Goal: Information Seeking & Learning: Learn about a topic

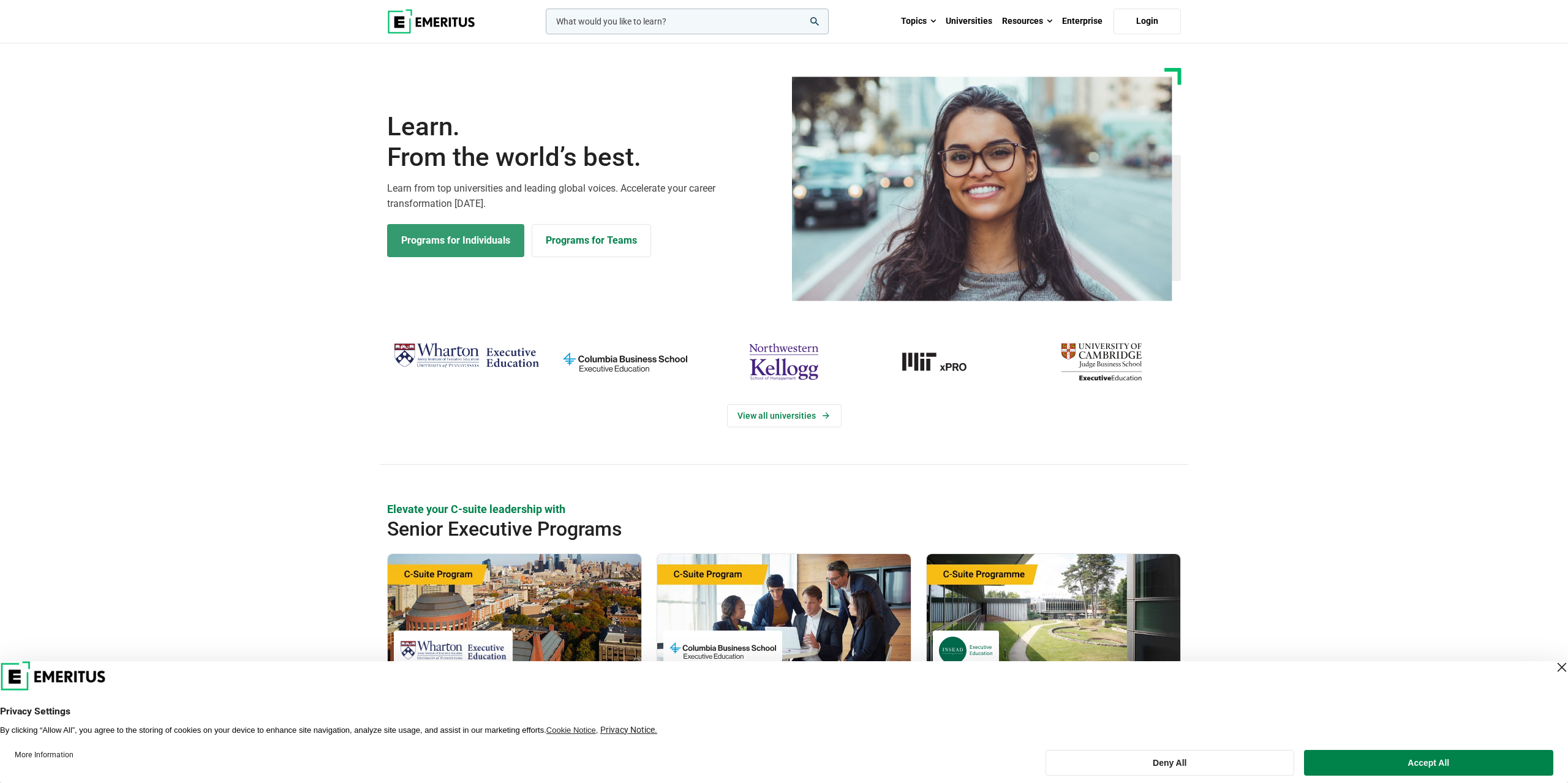
click at [442, 244] on link "Programs for Individuals" at bounding box center [455, 241] width 137 height 33
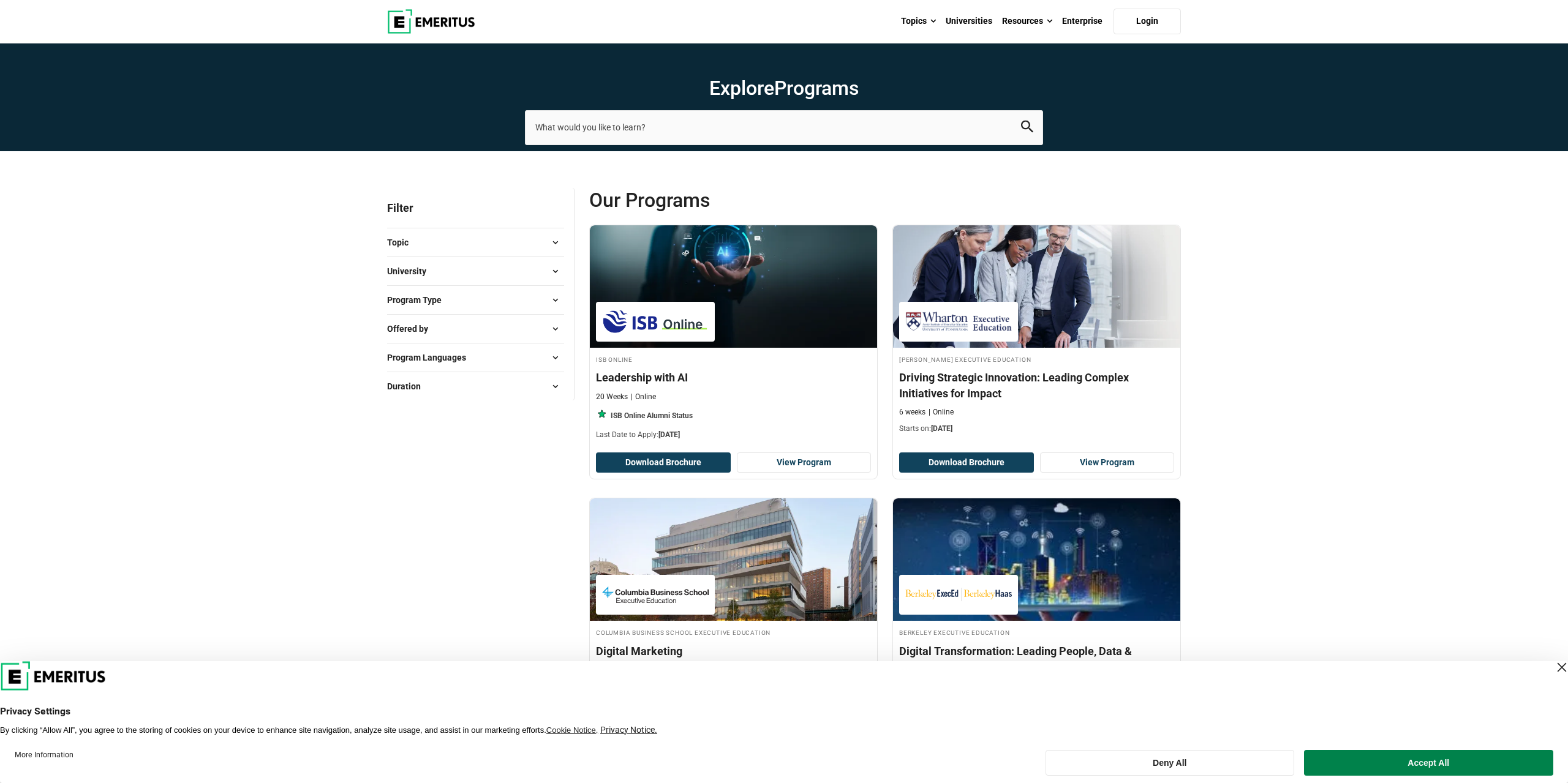
click at [487, 302] on button "Program Type" at bounding box center [475, 300] width 177 height 19
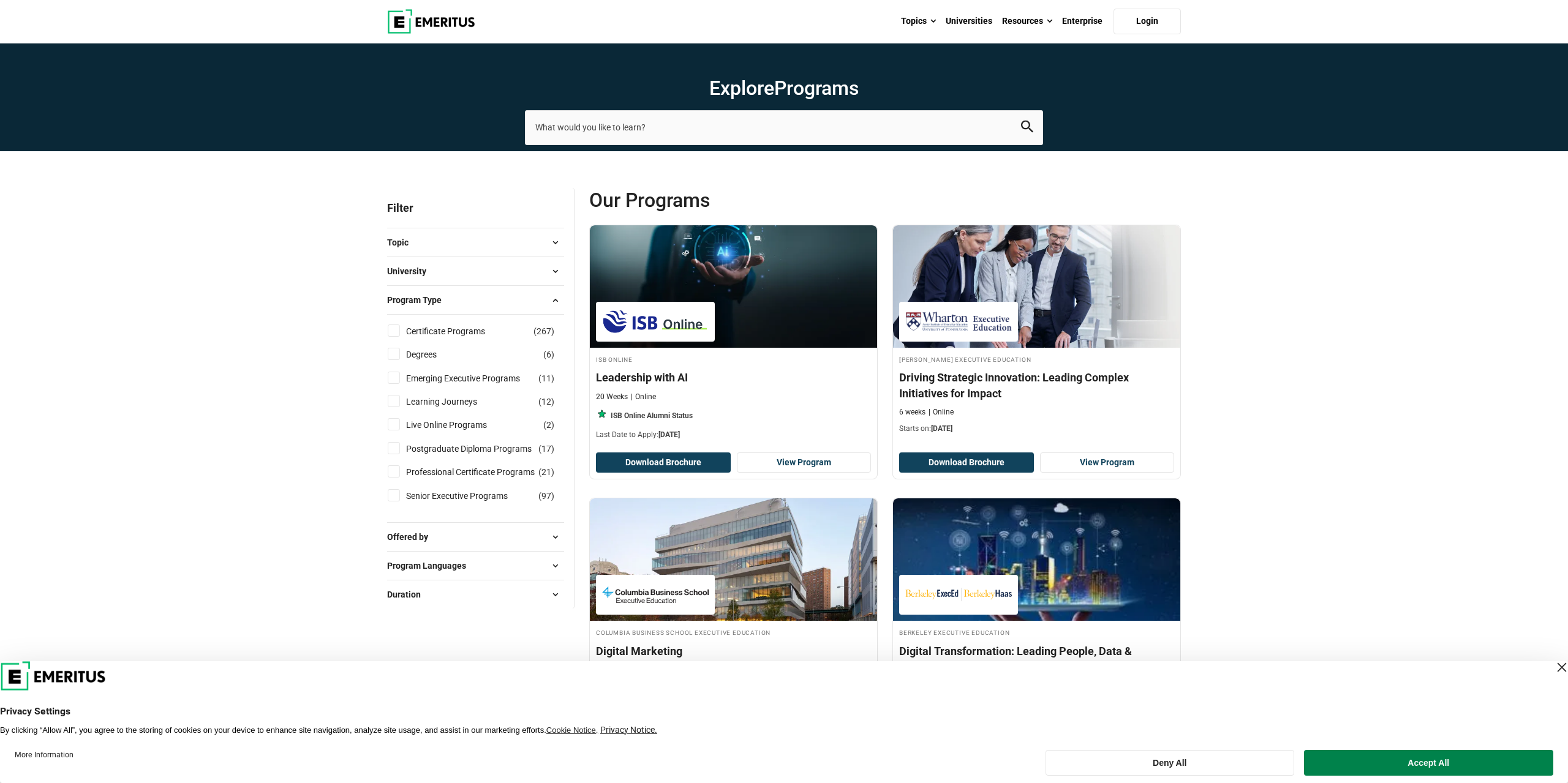
click at [474, 533] on button "Offered by" at bounding box center [475, 537] width 177 height 19
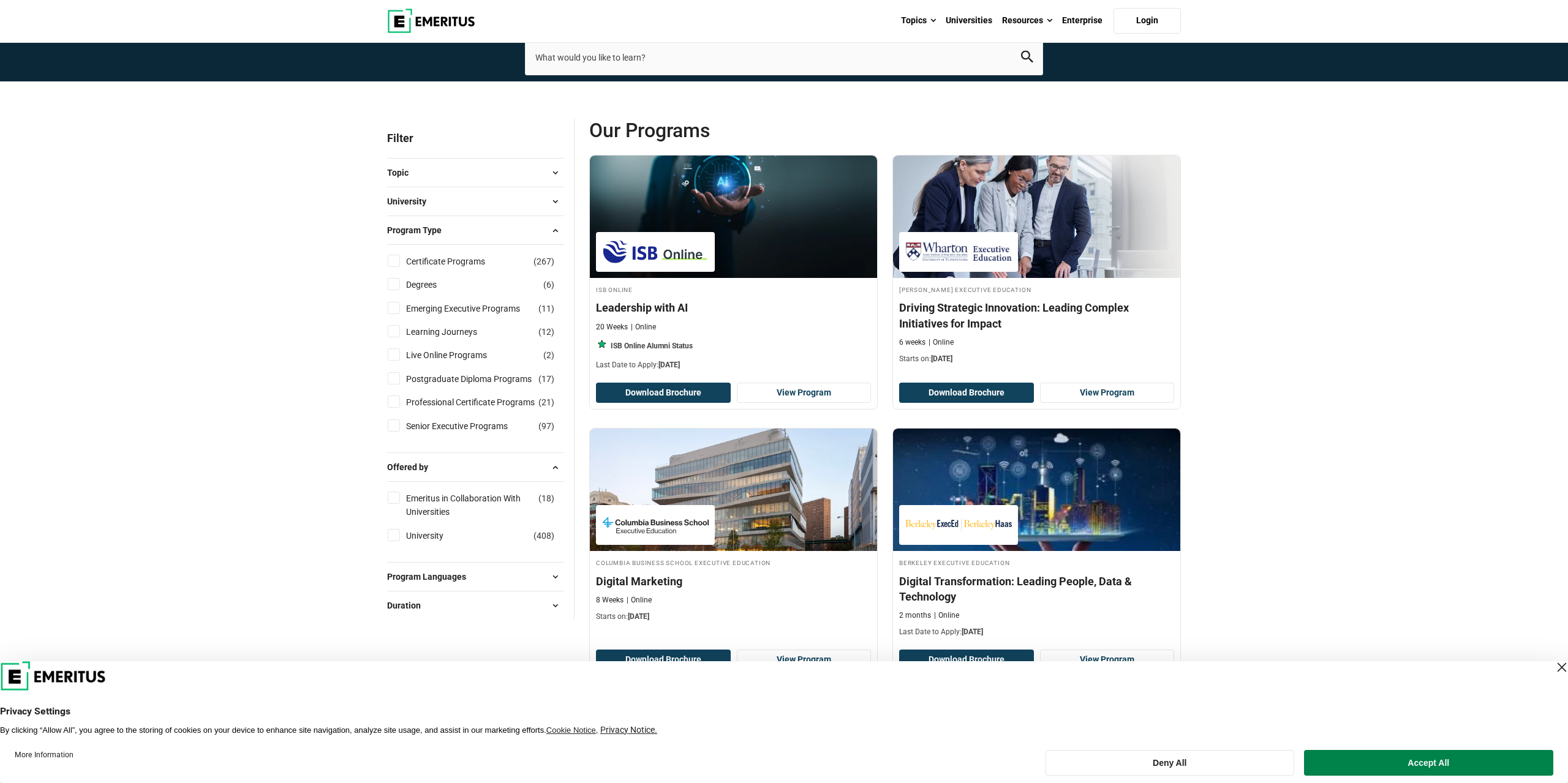
scroll to position [255, 0]
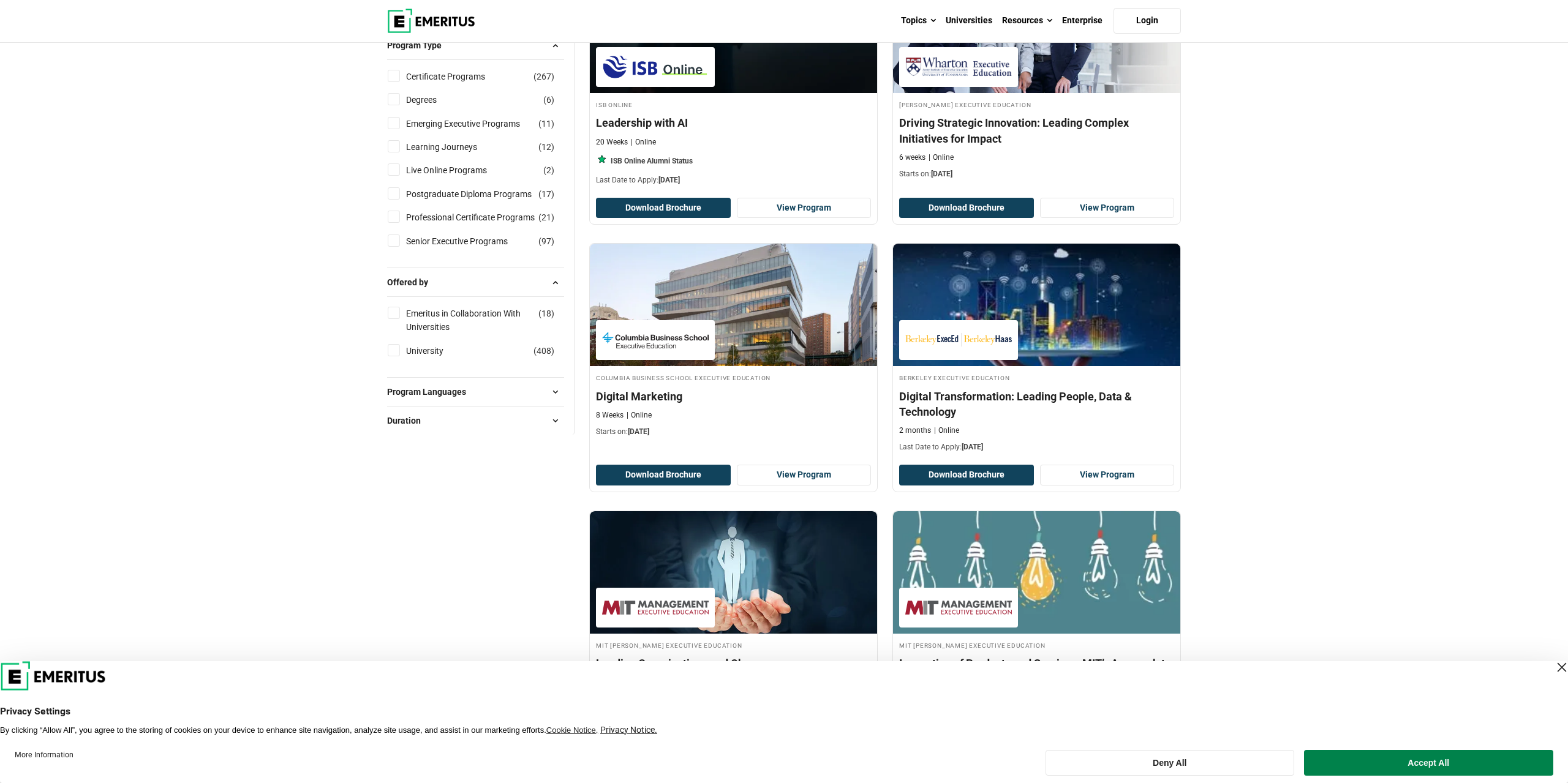
click at [483, 390] on button "Program Languages" at bounding box center [475, 392] width 177 height 19
click at [471, 514] on button "Duration" at bounding box center [475, 511] width 177 height 19
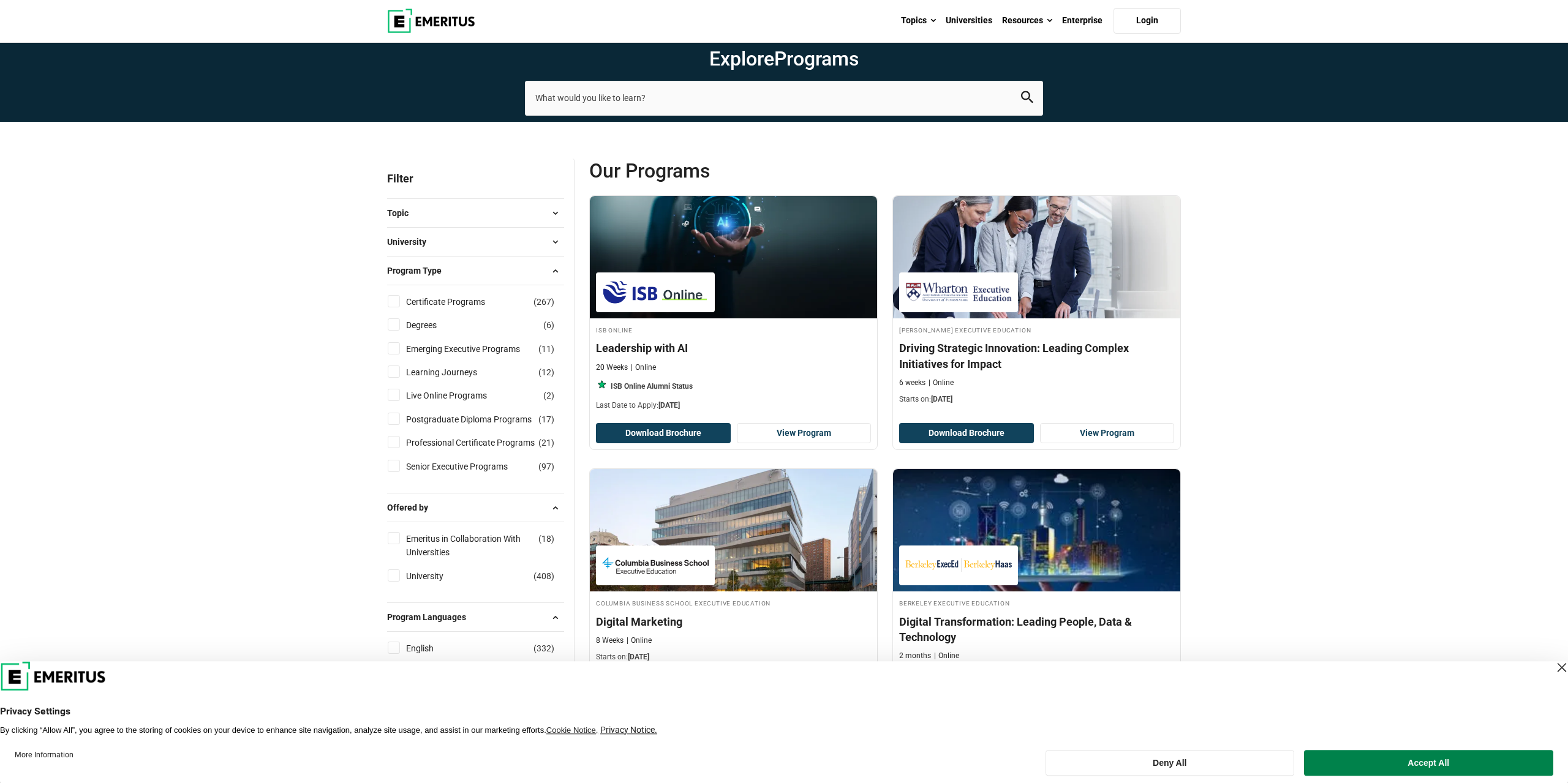
scroll to position [0, 0]
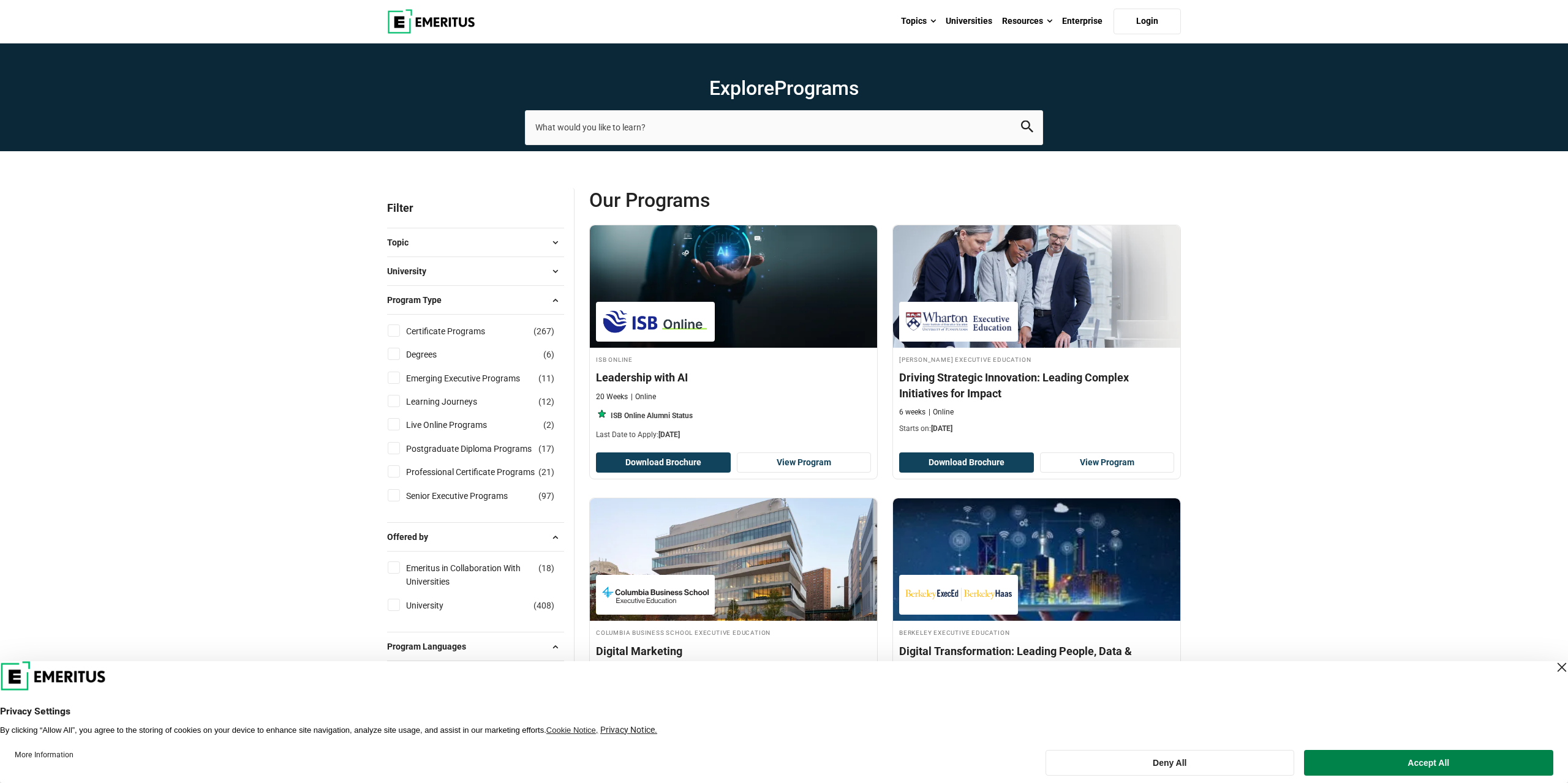
click at [474, 241] on button "Topic" at bounding box center [475, 242] width 177 height 19
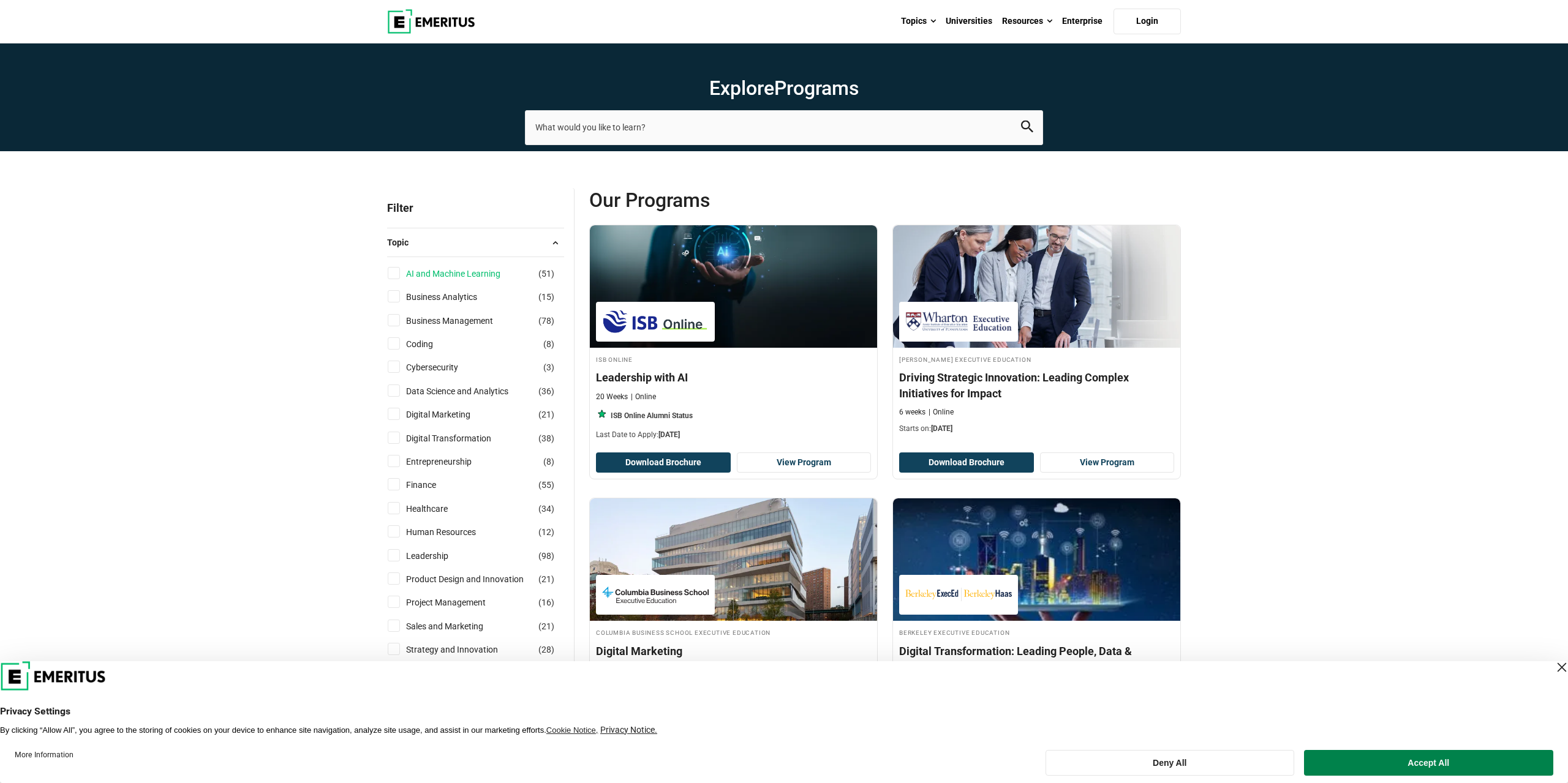
click at [477, 272] on link "AI and Machine Learning" at bounding box center [465, 273] width 119 height 13
checkbox input "true"
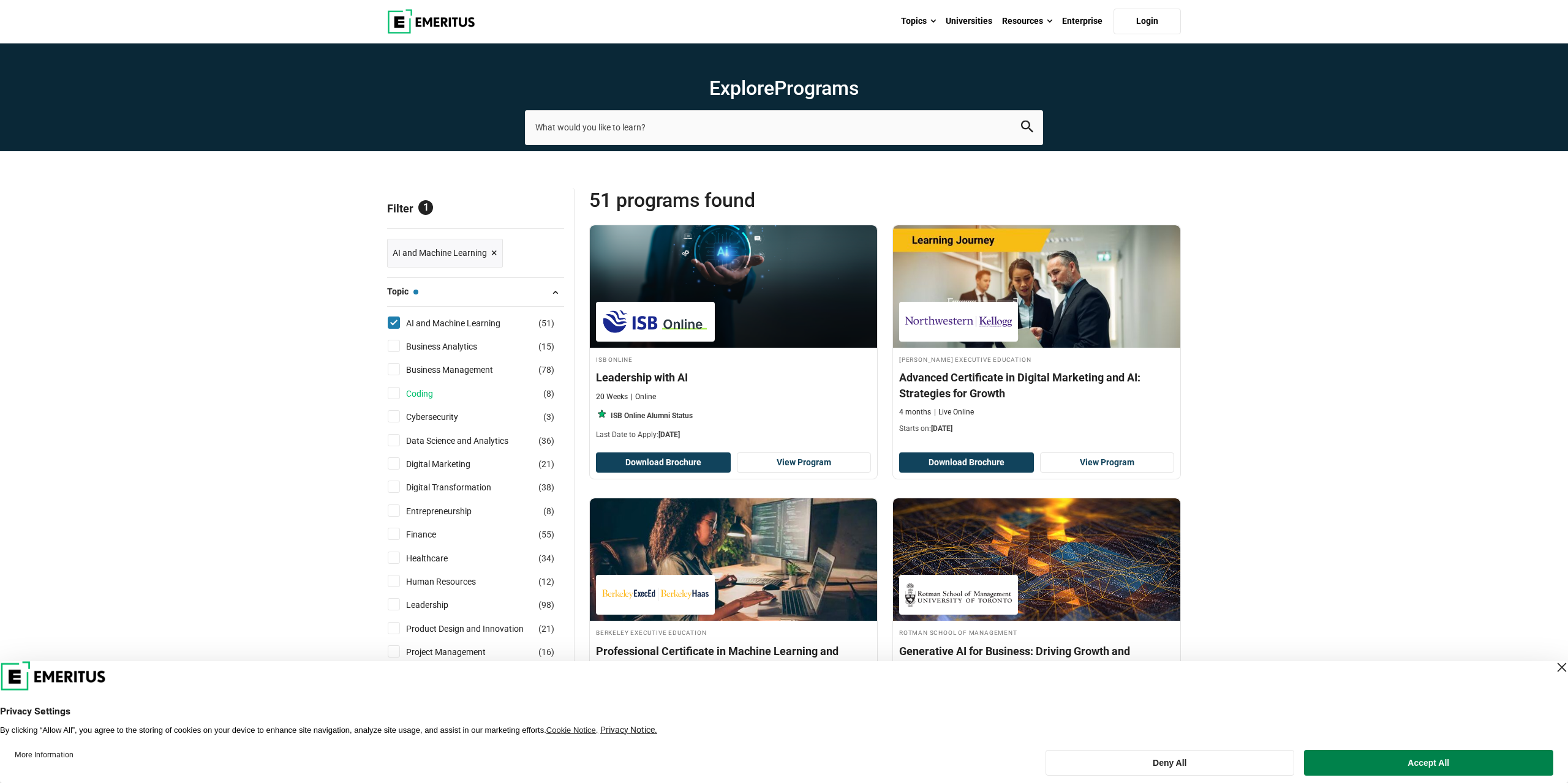
click at [424, 389] on link "Coding" at bounding box center [431, 393] width 52 height 13
checkbox input "true"
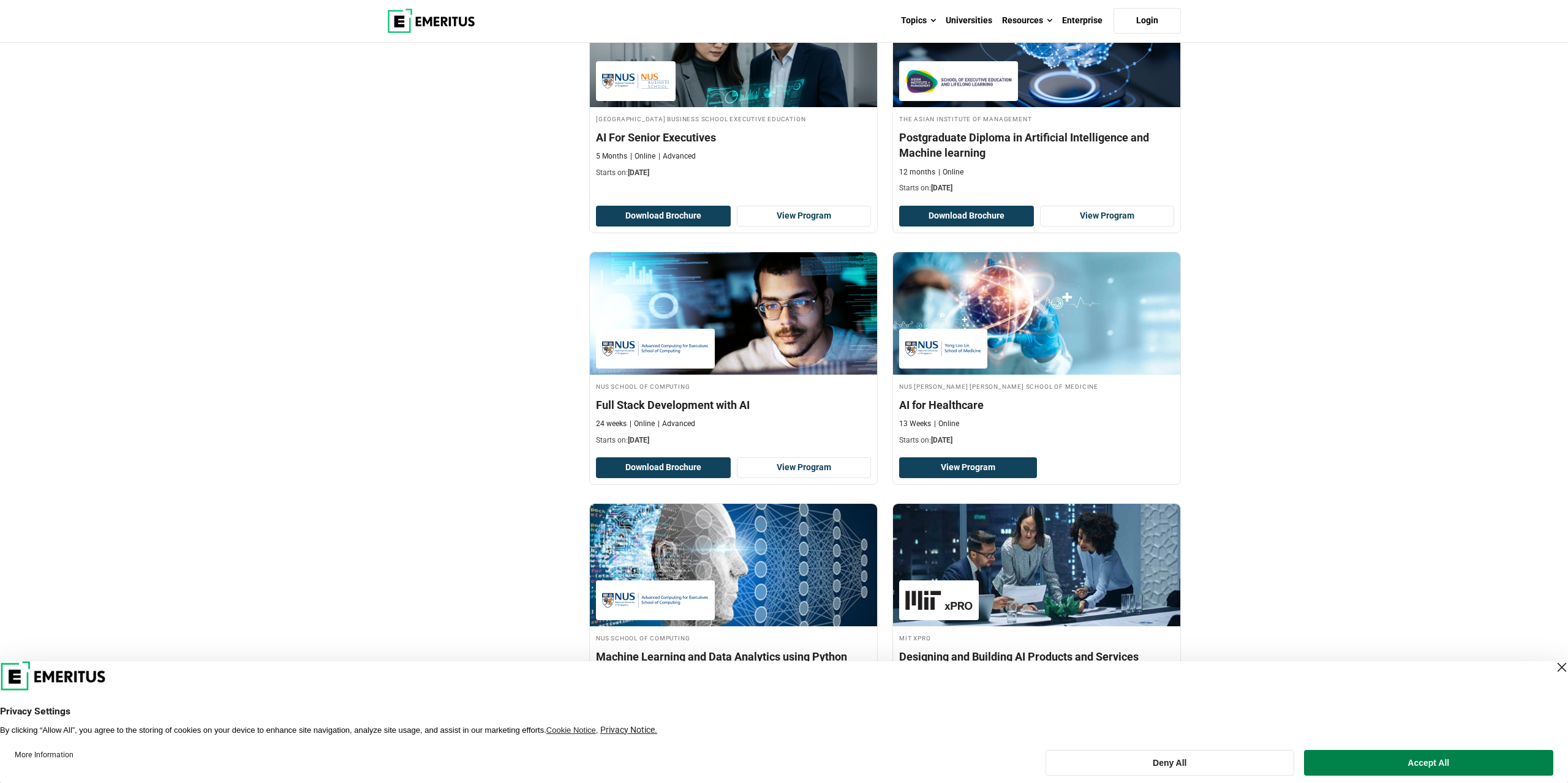
scroll to position [2165, 0]
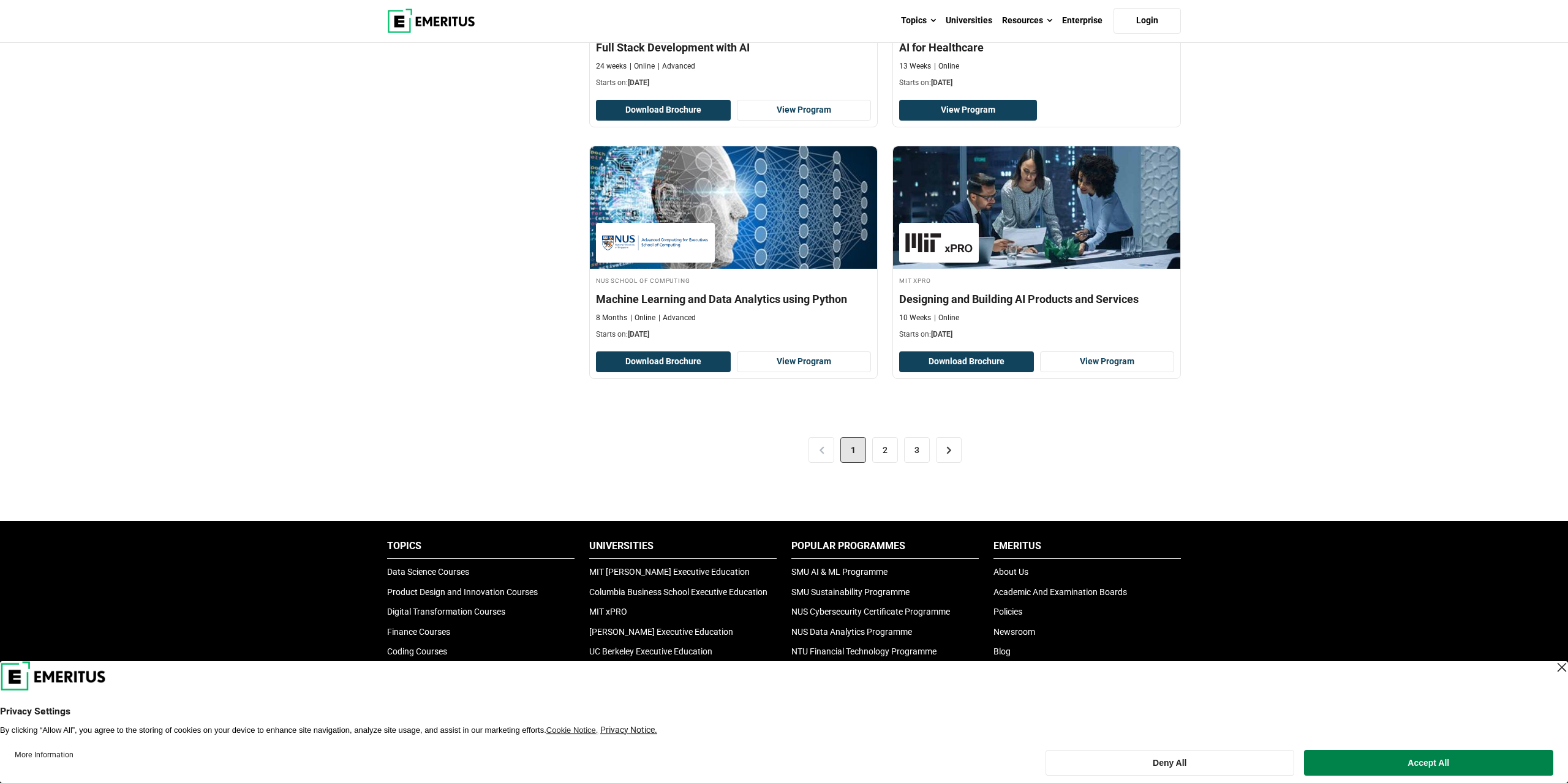
scroll to position [2484, 0]
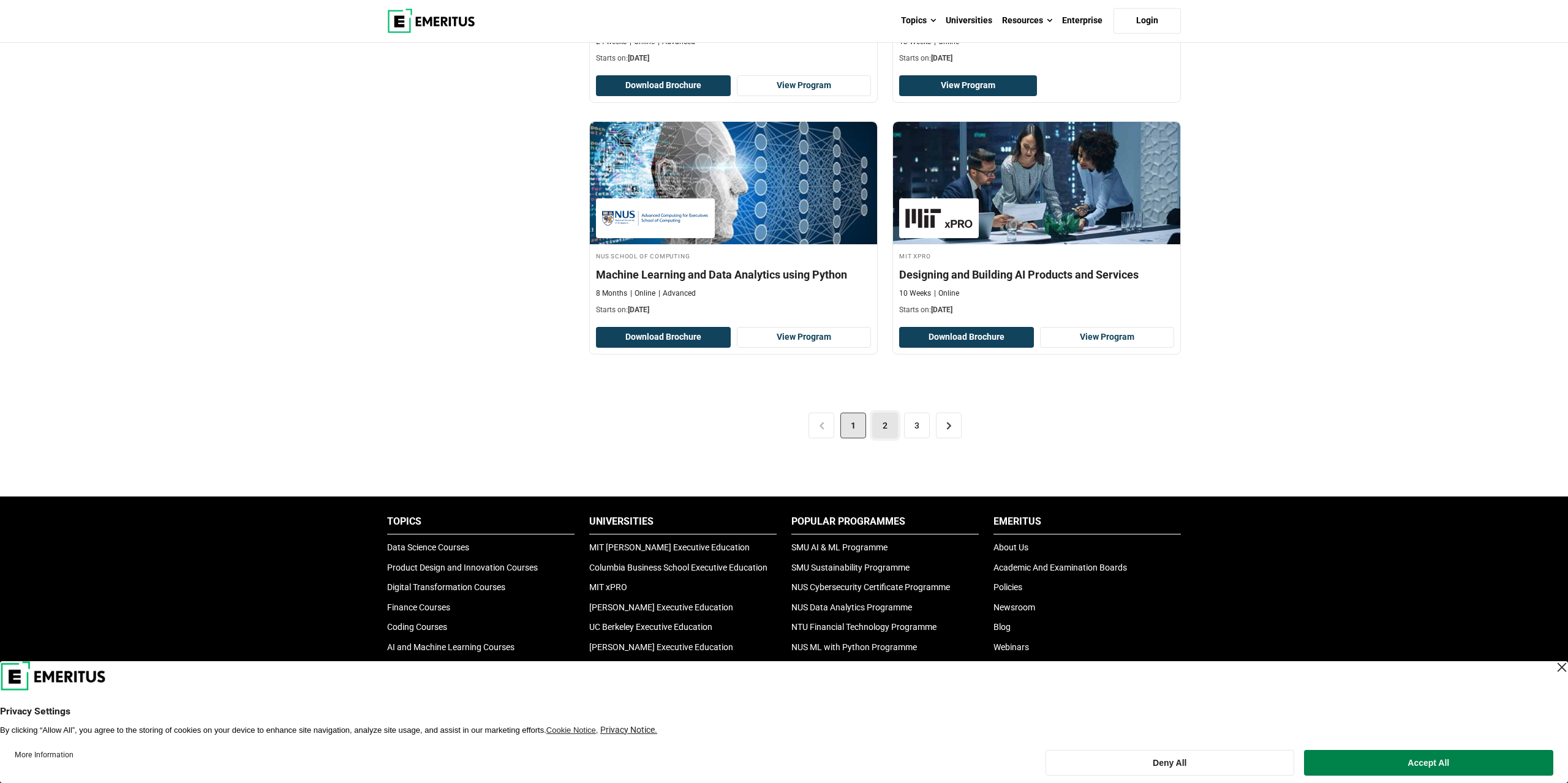
click at [881, 418] on link "2" at bounding box center [885, 426] width 26 height 26
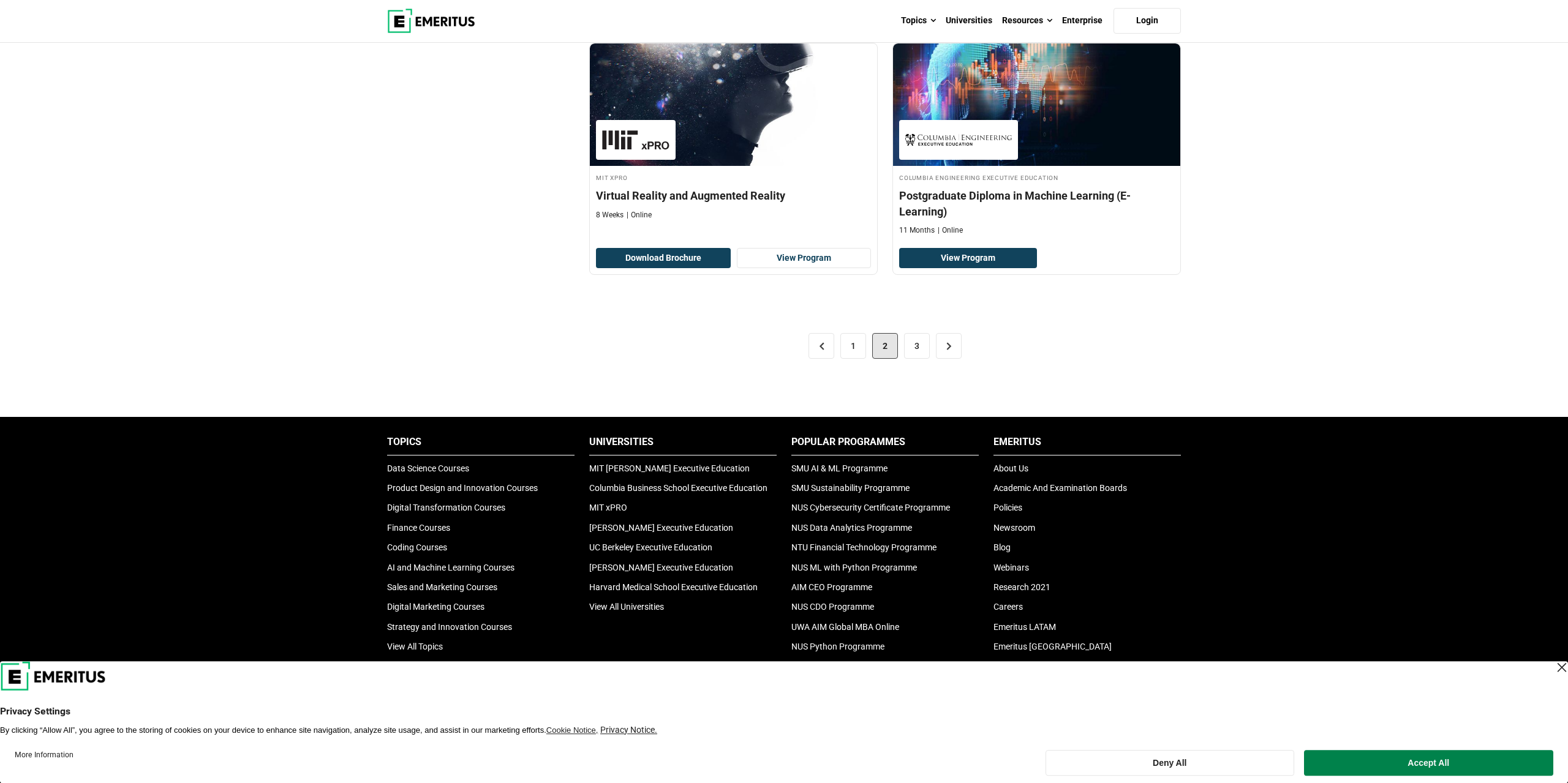
scroll to position [2484, 0]
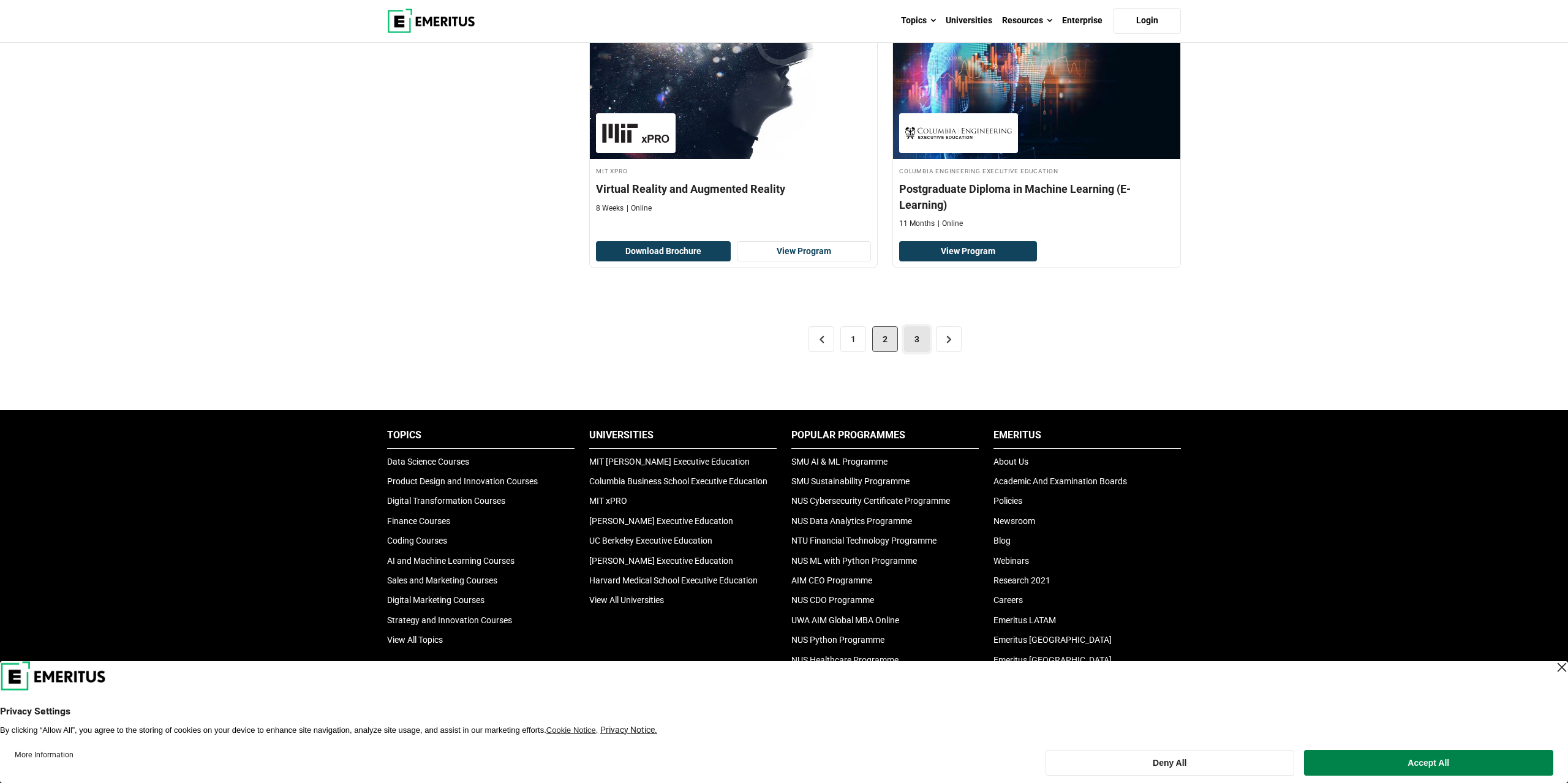
click at [925, 347] on link "3" at bounding box center [916, 339] width 26 height 26
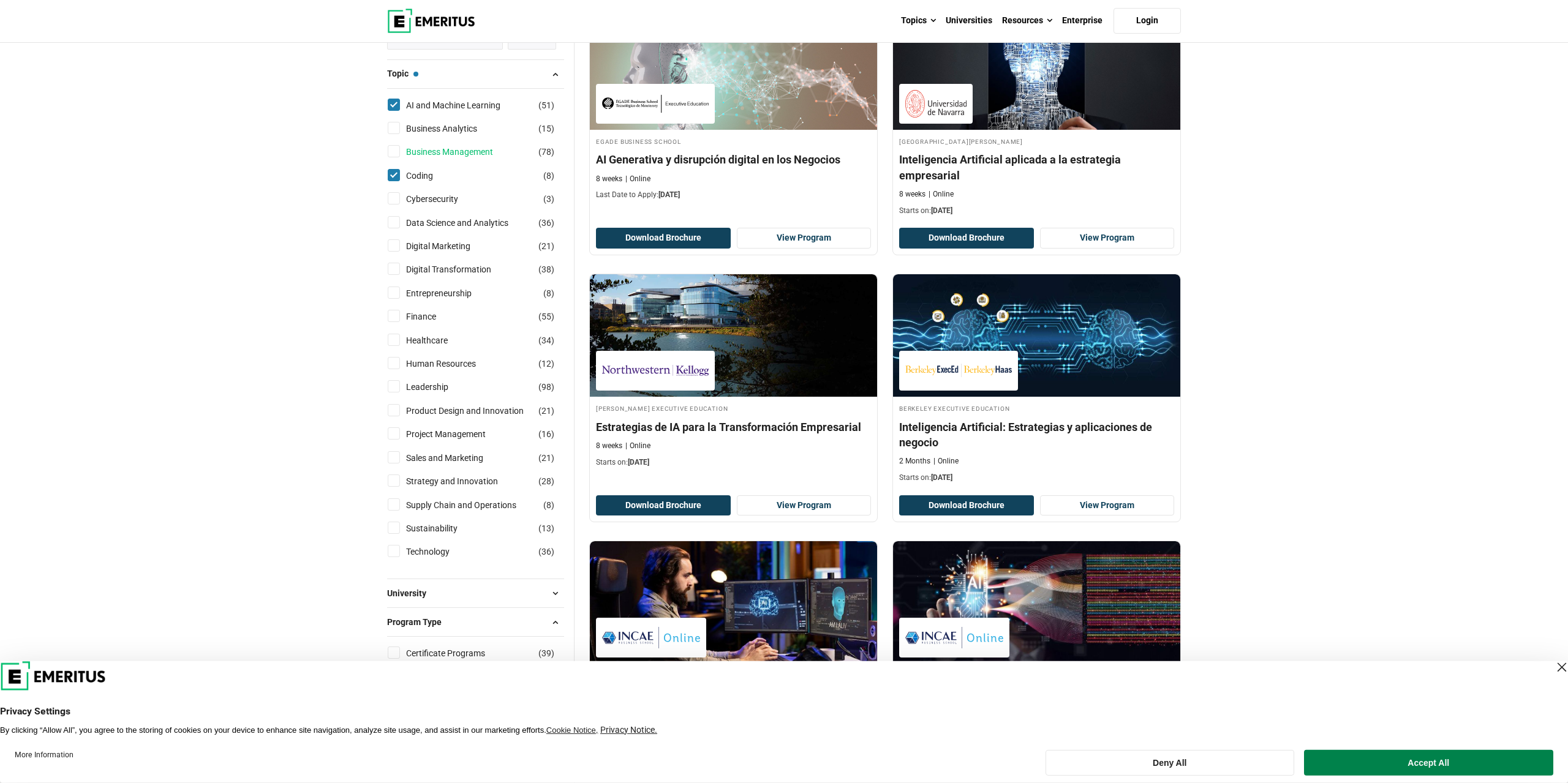
scroll to position [191, 0]
